Goal: Task Accomplishment & Management: Manage account settings

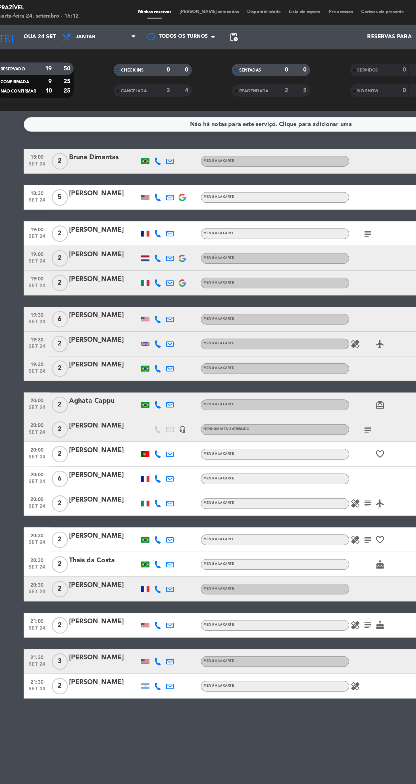
click at [41, 28] on input "Qua 24 set" at bounding box center [59, 25] width 51 height 10
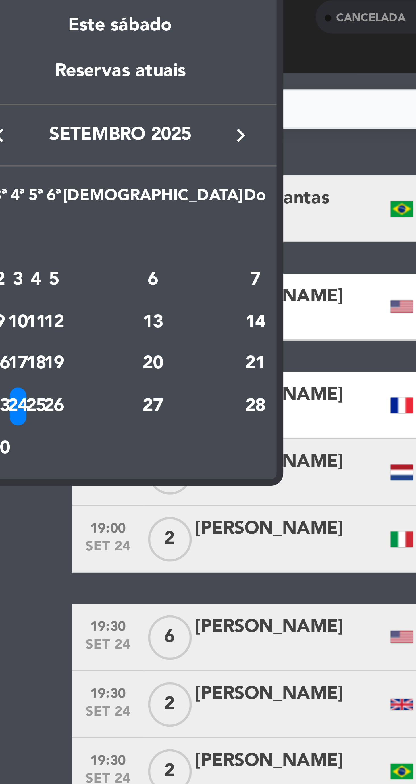
click at [82, 93] on icon "keyboard_arrow_right" at bounding box center [80, 92] width 7 height 7
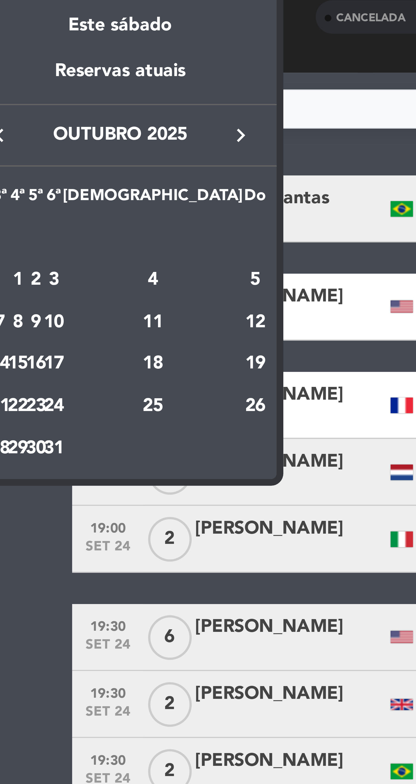
click at [82, 131] on div "5" at bounding box center [84, 130] width 6 height 10
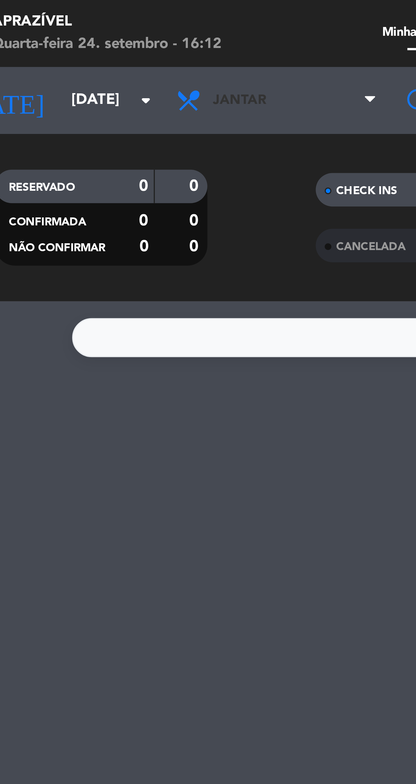
click at [94, 30] on span "Jantar" at bounding box center [89, 25] width 57 height 12
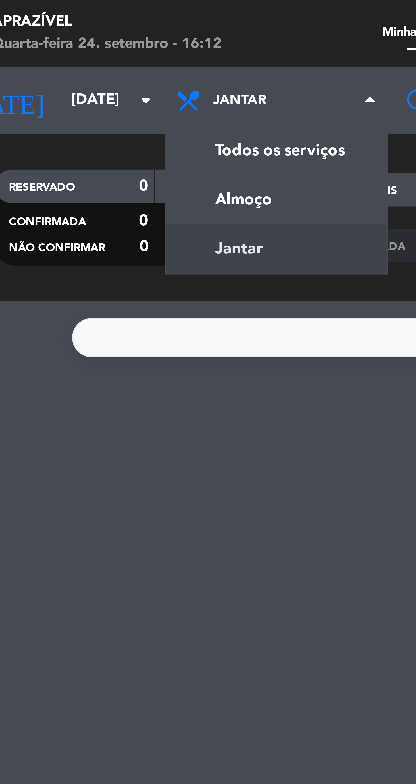
click at [87, 52] on div "menu Aprazível Quarta-feira 24. setembro - 16:12 Minhas reservas Mesas semeadas…" at bounding box center [208, 38] width 416 height 77
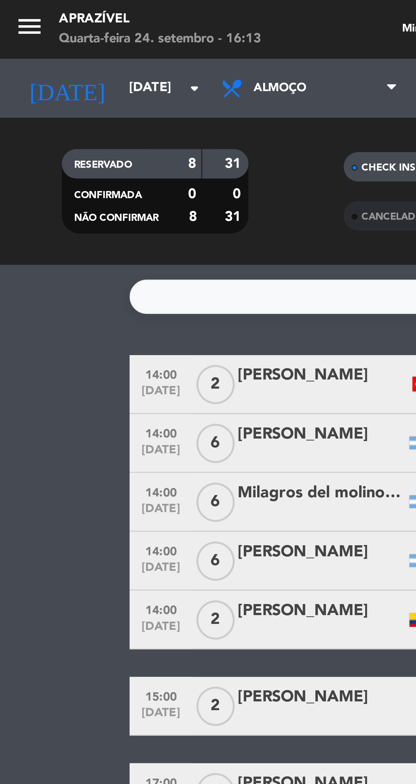
click at [35, 37] on div "RESERVADO 8 31 CONFIRMADA 0 0 NÃO CONFIRMAR 8 31 CHECK INS 0 0 CANCELADA 1 2 SE…" at bounding box center [208, 55] width 416 height 43
click at [35, 30] on input "[DATE]" at bounding box center [59, 25] width 51 height 10
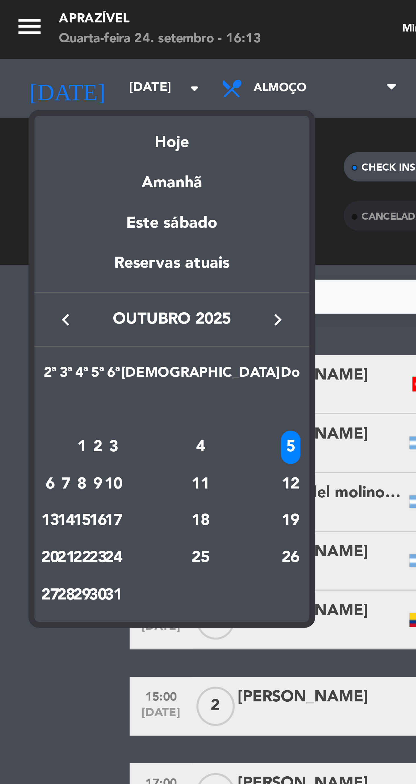
click at [53, 43] on div "Hoje" at bounding box center [50, 40] width 80 height 12
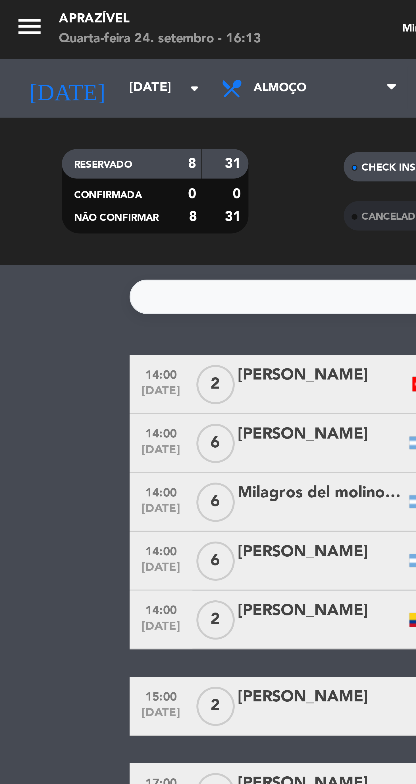
type input "Qua 24 set"
